Goal: Find specific page/section: Find specific page/section

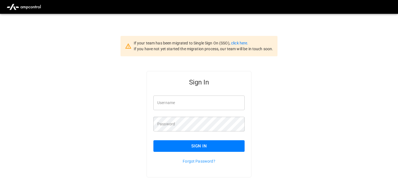
click at [172, 104] on input "Username" at bounding box center [198, 103] width 91 height 15
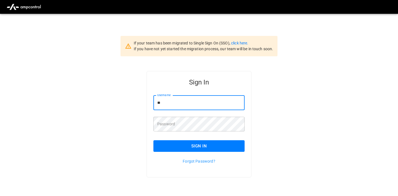
type input "**********"
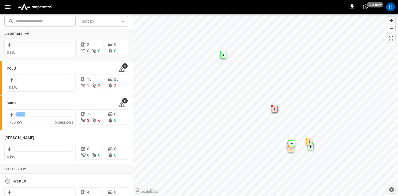
scroll to position [154, 0]
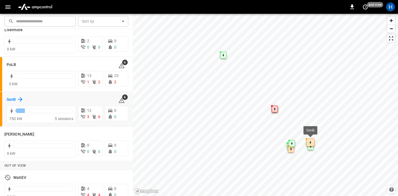
click at [13, 101] on h6 "SanB" at bounding box center [11, 100] width 9 height 6
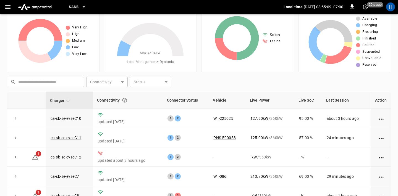
scroll to position [18, 0]
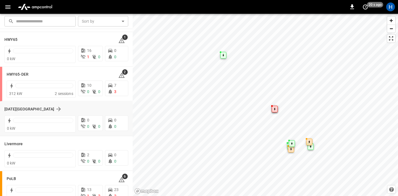
scroll to position [18, 0]
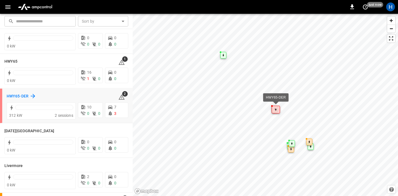
click at [26, 95] on h6 "HWY65-DER" at bounding box center [18, 96] width 22 height 6
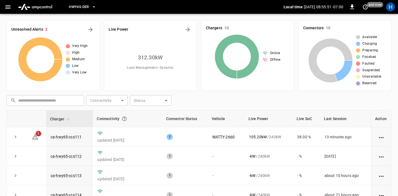
click at [10, 8] on icon "button" at bounding box center [7, 7] width 7 height 7
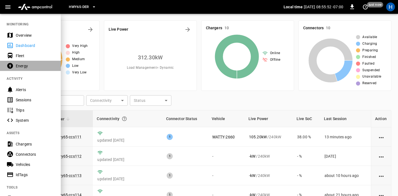
click at [19, 65] on div "Energy" at bounding box center [35, 66] width 38 height 6
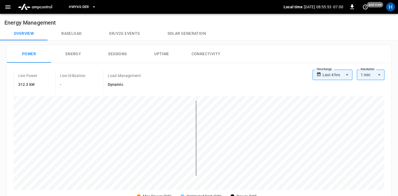
click at [180, 36] on button "Solar generation" at bounding box center [186, 33] width 66 height 13
